Goal: Navigation & Orientation: Find specific page/section

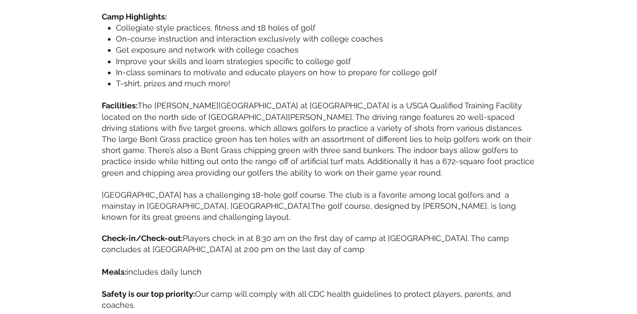
scroll to position [495, 0]
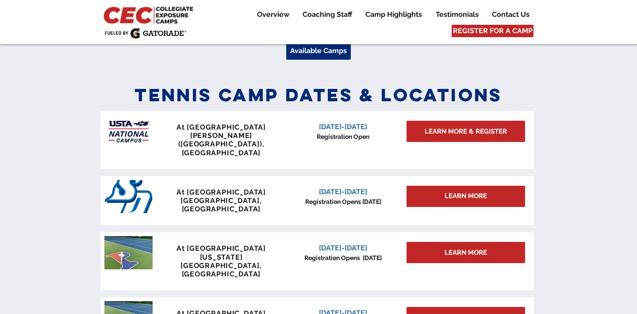
scroll to position [352, 0]
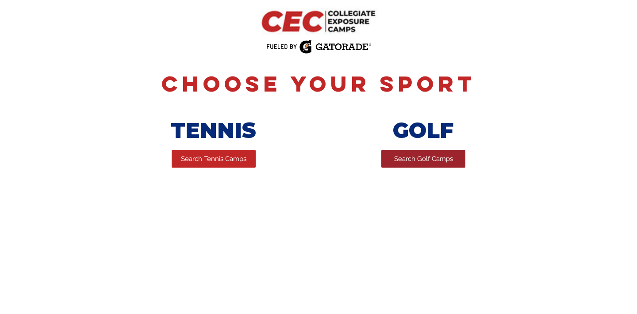
click at [433, 160] on span "Search Golf Camps" at bounding box center [423, 158] width 59 height 9
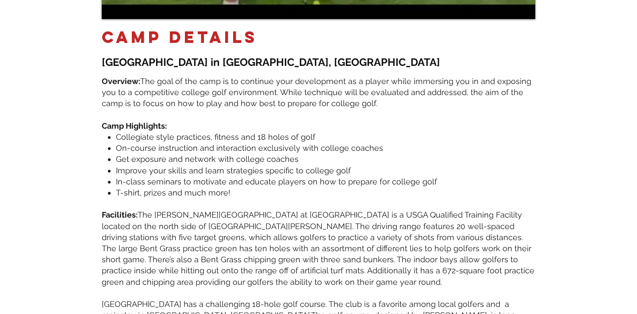
scroll to position [68, 0]
